Goal: Task Accomplishment & Management: Complete application form

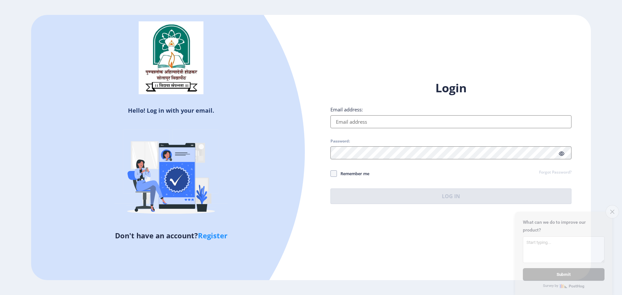
click at [610, 210] on icon "Close survey" at bounding box center [612, 212] width 4 height 4
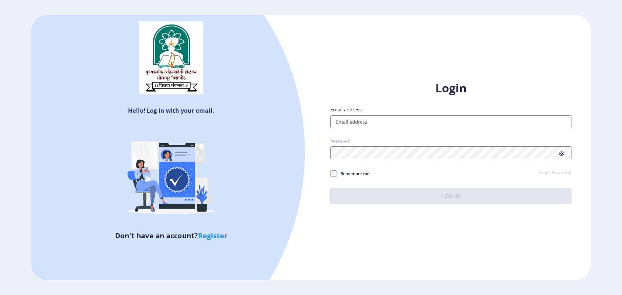
click at [210, 236] on link "Register" at bounding box center [212, 236] width 29 height 10
select select
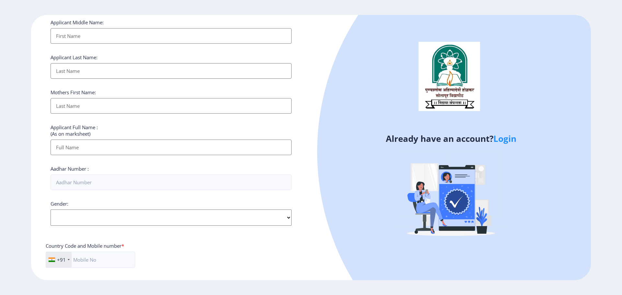
scroll to position [130, 0]
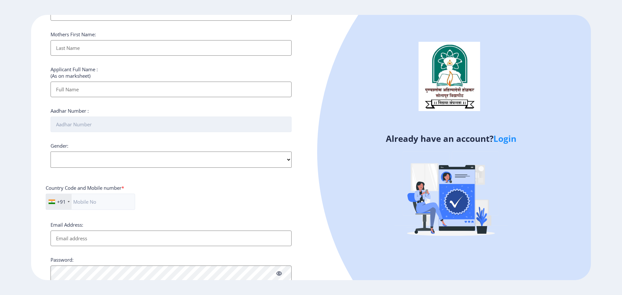
click at [95, 127] on input "Aadhar Number :" at bounding box center [171, 125] width 241 height 16
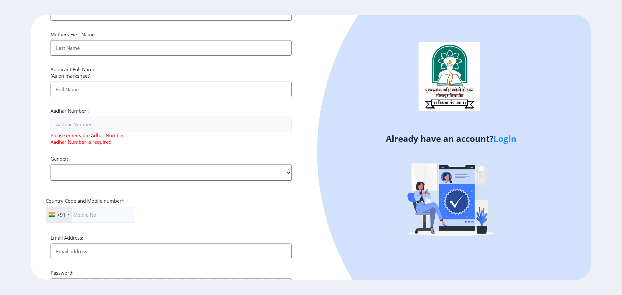
click at [104, 160] on div "Gender: Select Gender [DEMOGRAPHIC_DATA] [DEMOGRAPHIC_DATA] Other" at bounding box center [171, 167] width 241 height 25
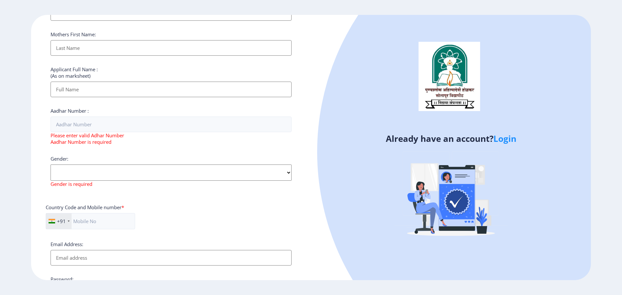
click at [163, 151] on div "Applicant First Name: Applicant Middle Name: Applicant Last Name: Mothers First…" at bounding box center [171, 130] width 241 height 409
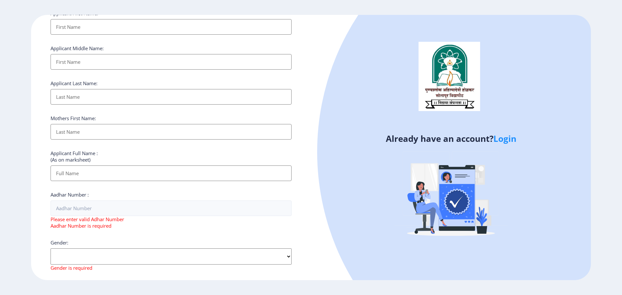
scroll to position [0, 0]
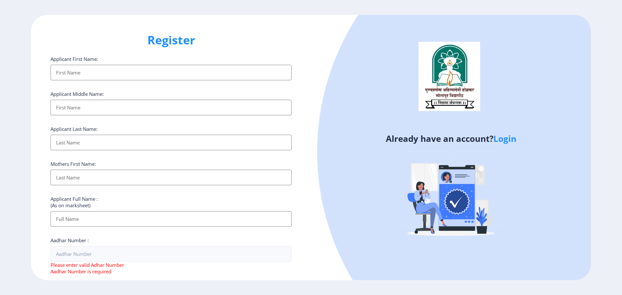
drag, startPoint x: 239, startPoint y: 30, endPoint x: 211, endPoint y: 21, distance: 30.0
click at [235, 28] on div "Register Applicant First Name: Applicant Middle Name: Applicant Last Name: Moth…" at bounding box center [171, 148] width 280 height 266
